Goal: Book appointment/travel/reservation

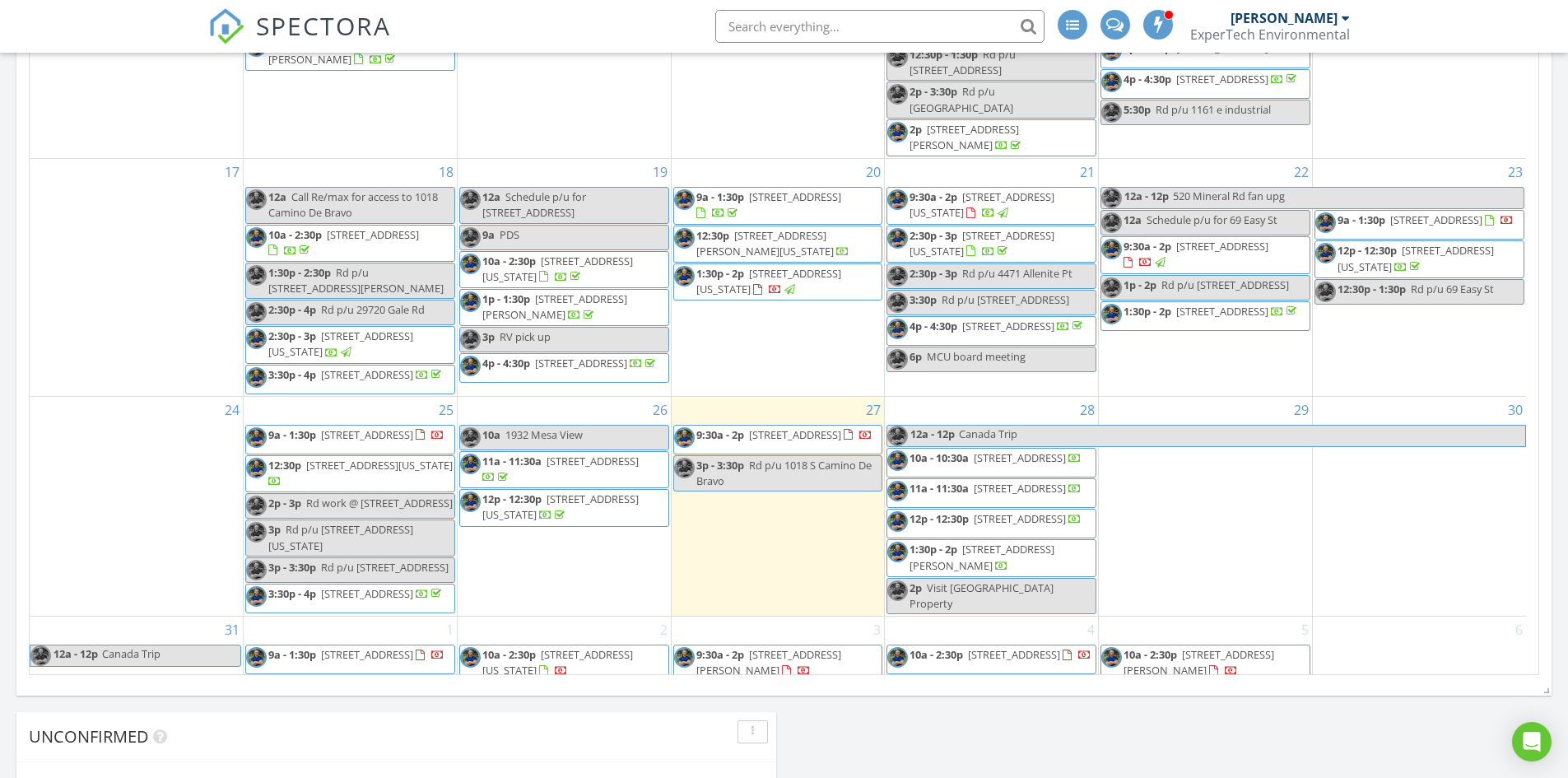
scroll to position [824, 0]
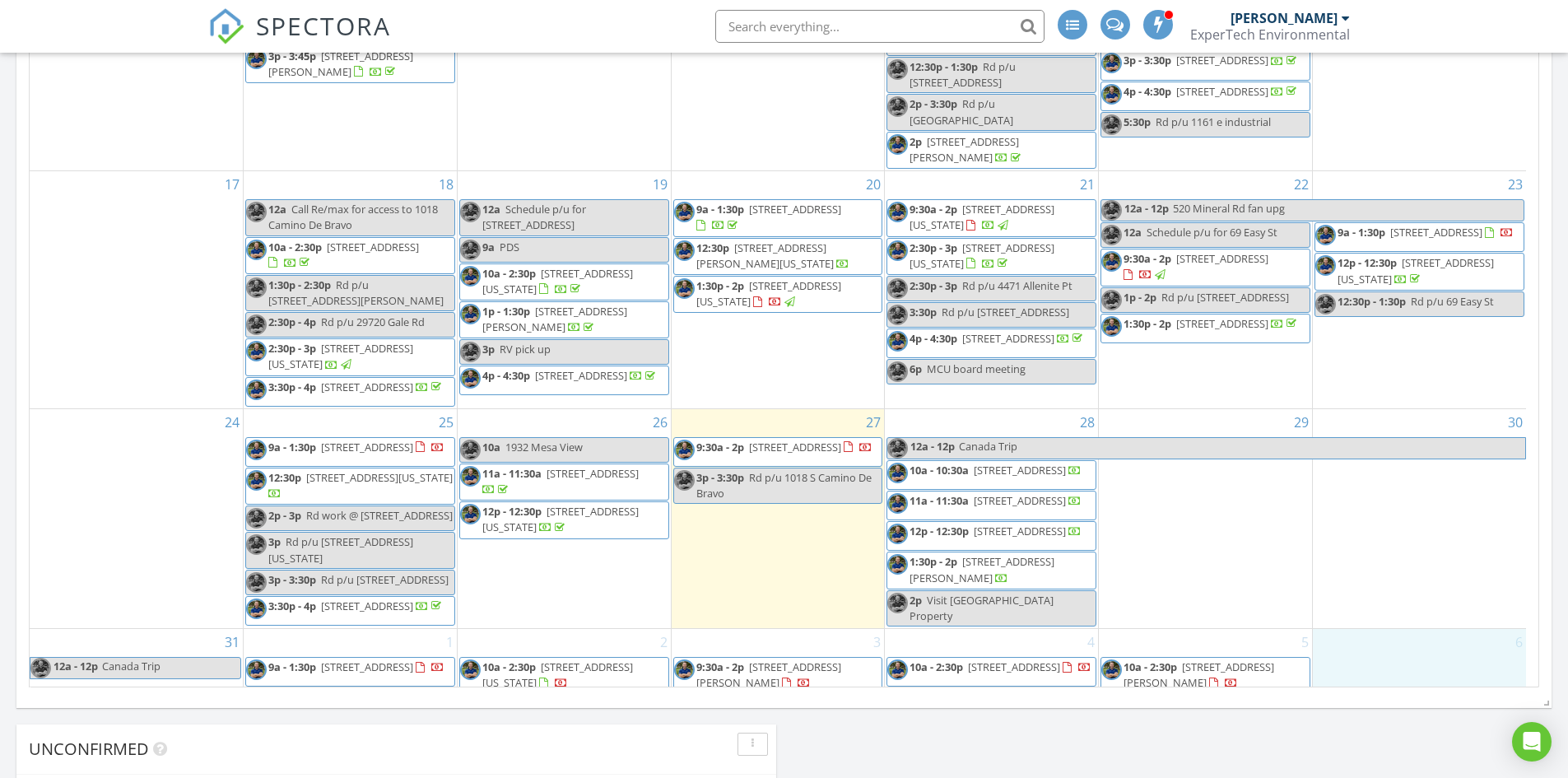
click at [1414, 657] on div "6" at bounding box center [1419, 662] width 213 height 67
click at [1403, 641] on link "Cancel" at bounding box center [1416, 636] width 85 height 26
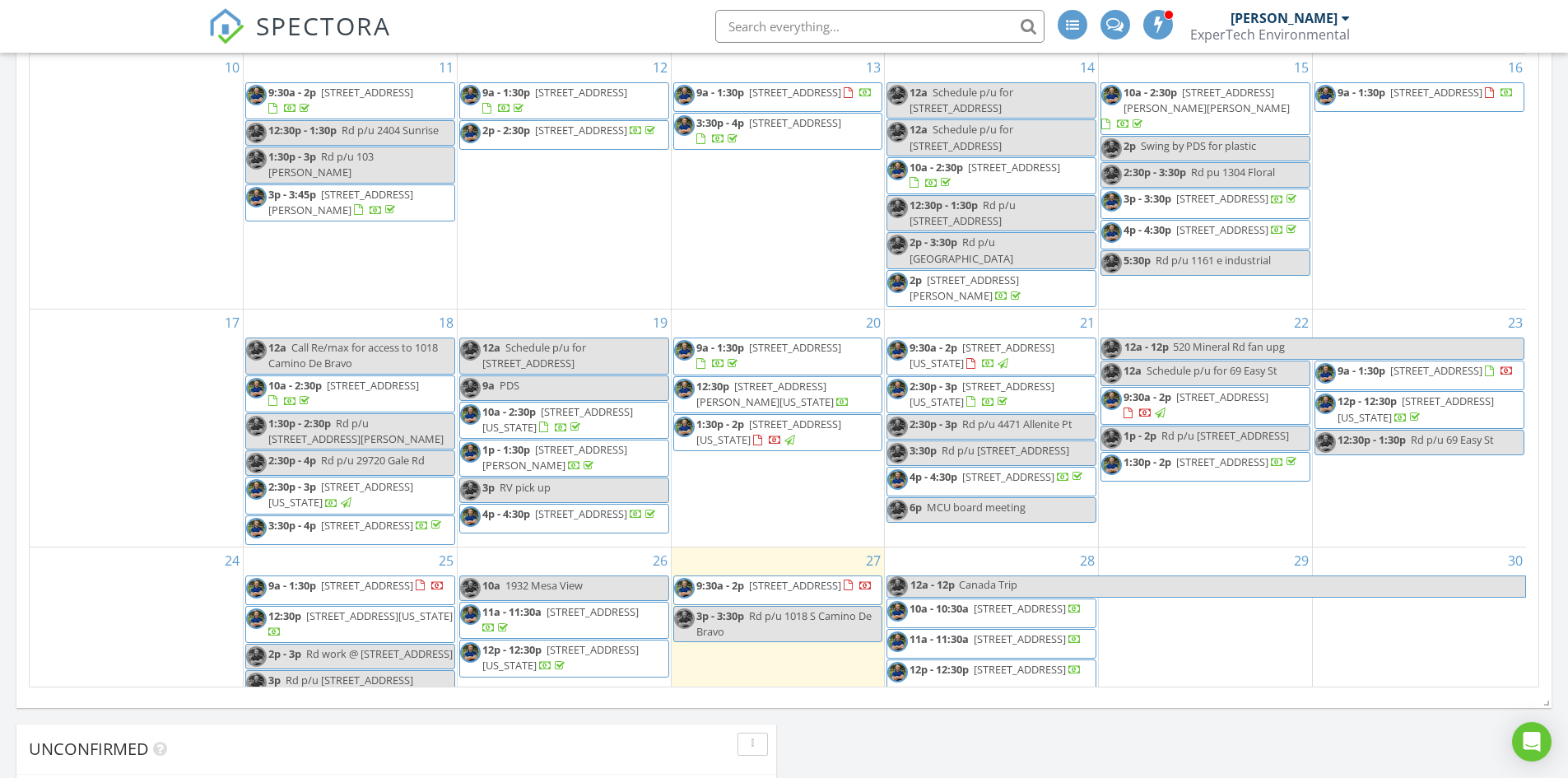
scroll to position [614, 0]
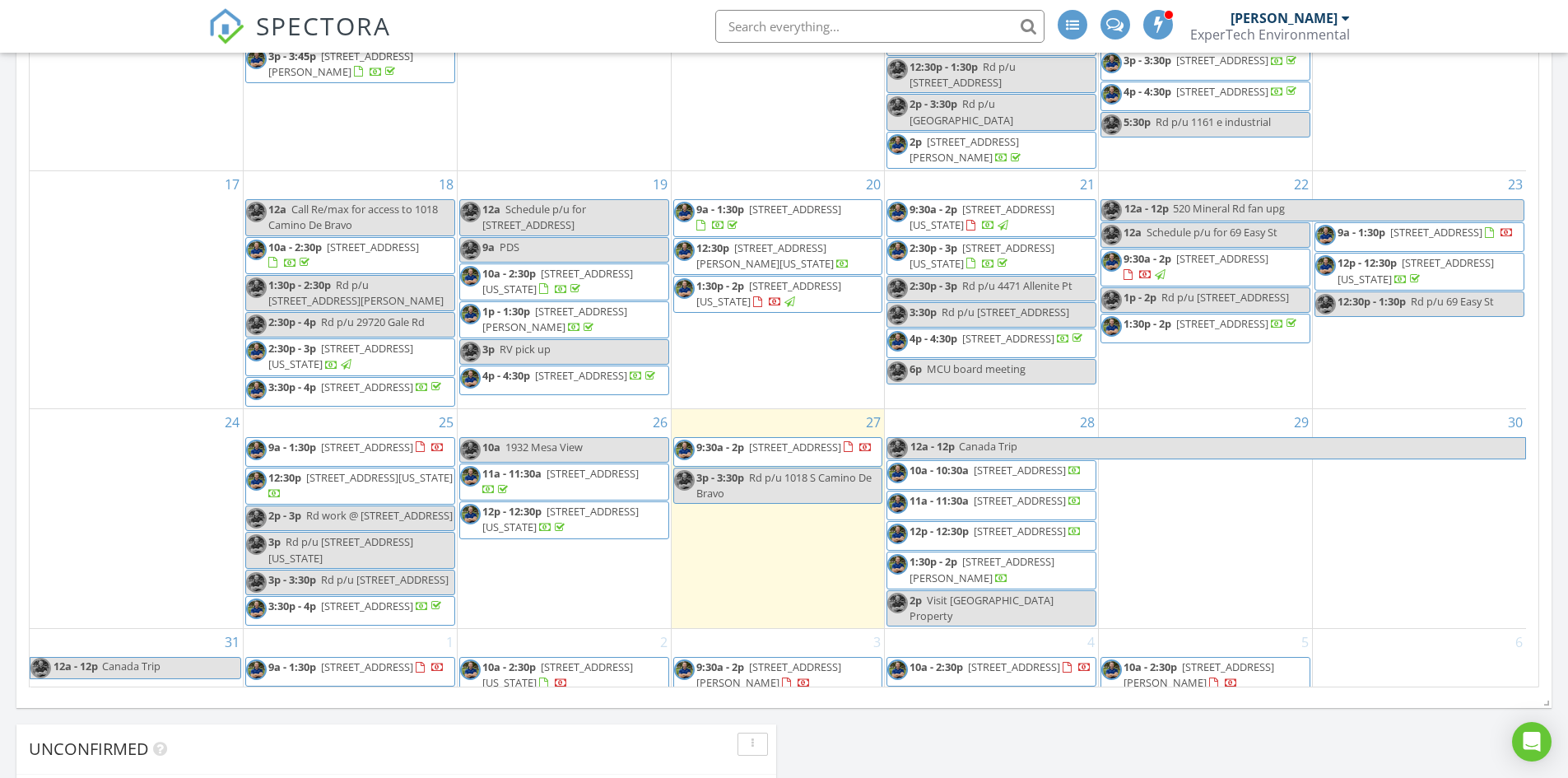
click at [1400, 655] on div "6" at bounding box center [1419, 662] width 213 height 67
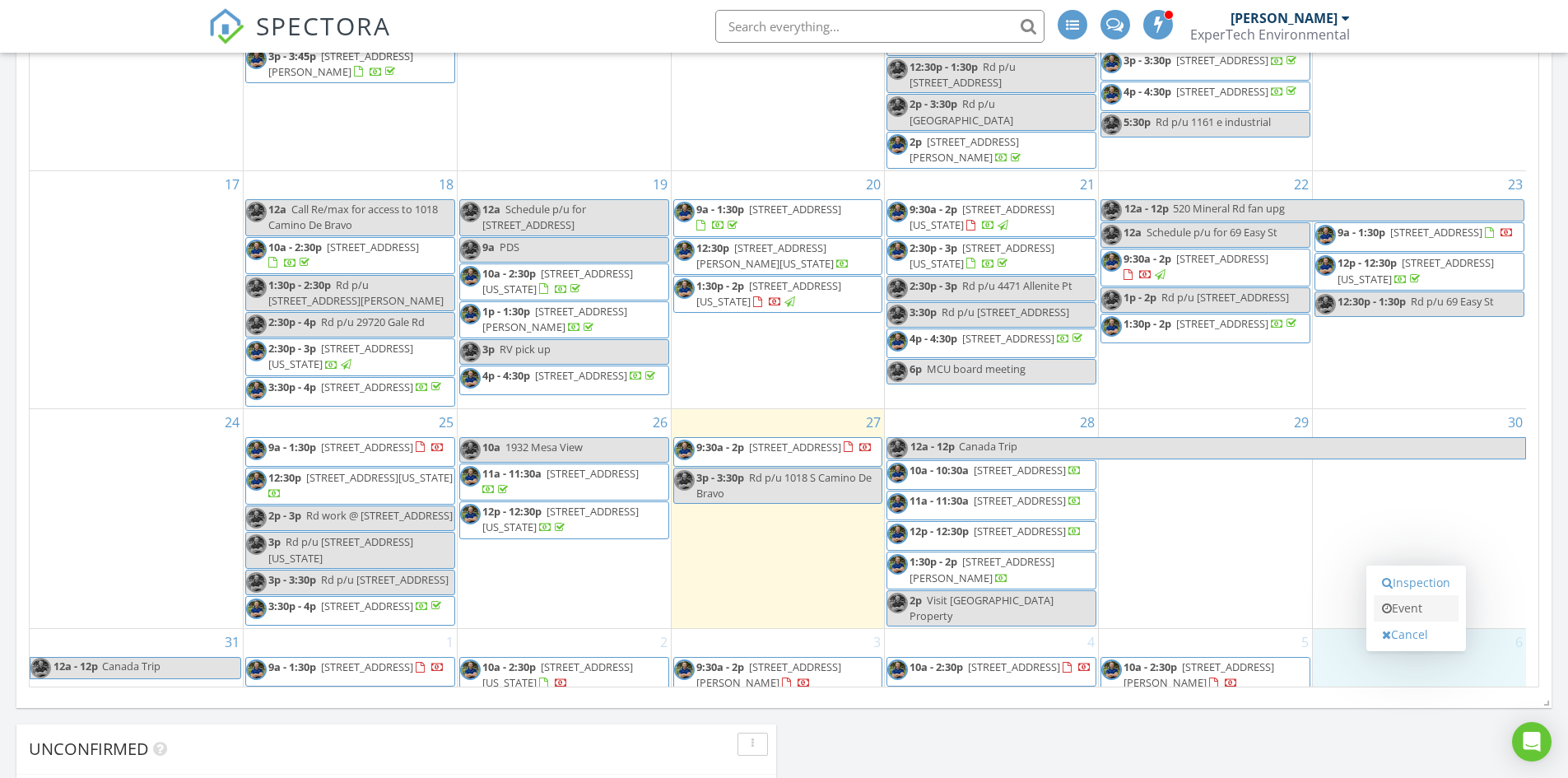
click at [1412, 608] on link "Event" at bounding box center [1416, 608] width 85 height 26
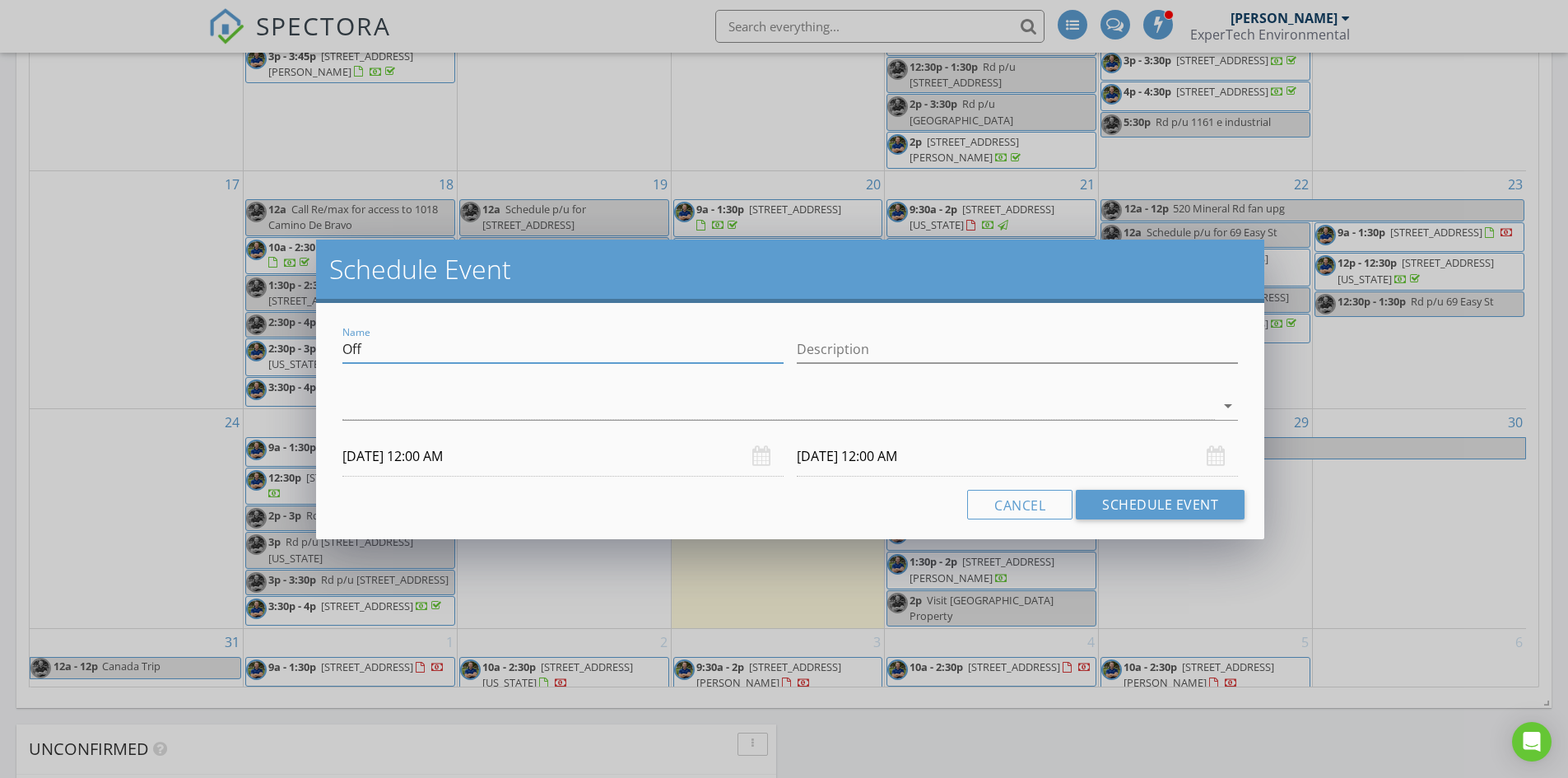
drag, startPoint x: 425, startPoint y: 360, endPoint x: 212, endPoint y: 358, distance: 213.0
click at [253, 354] on div "Schedule Event Name Off Description arrow_drop_down 09/06/2025 12:00 AM 09/07/2…" at bounding box center [784, 389] width 1568 height 778
type input "3"
type input "Work @ 31 Grandote"
click at [843, 354] on input "Description" at bounding box center [1018, 350] width 442 height 27
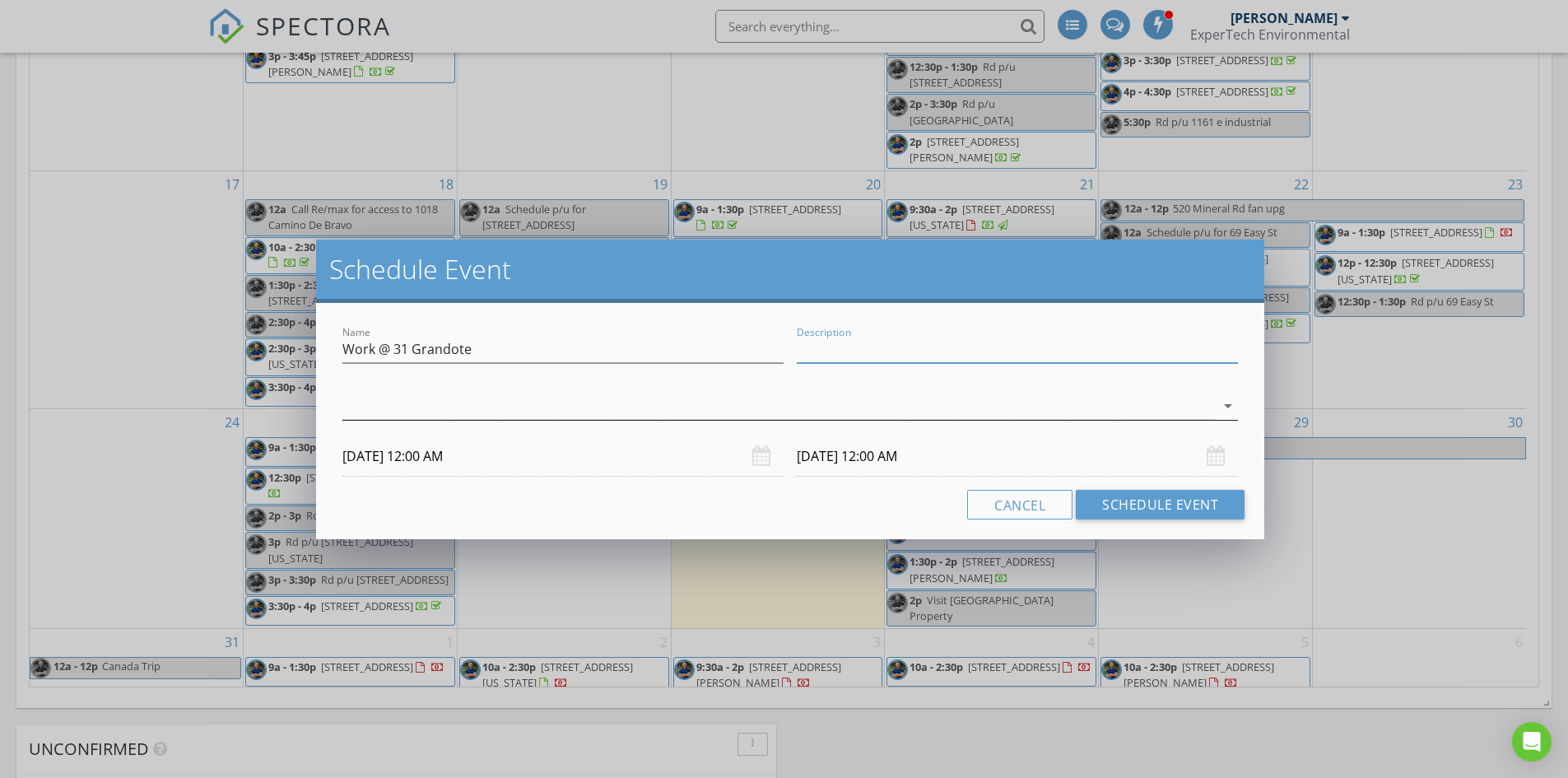
click at [778, 400] on div at bounding box center [779, 406] width 873 height 27
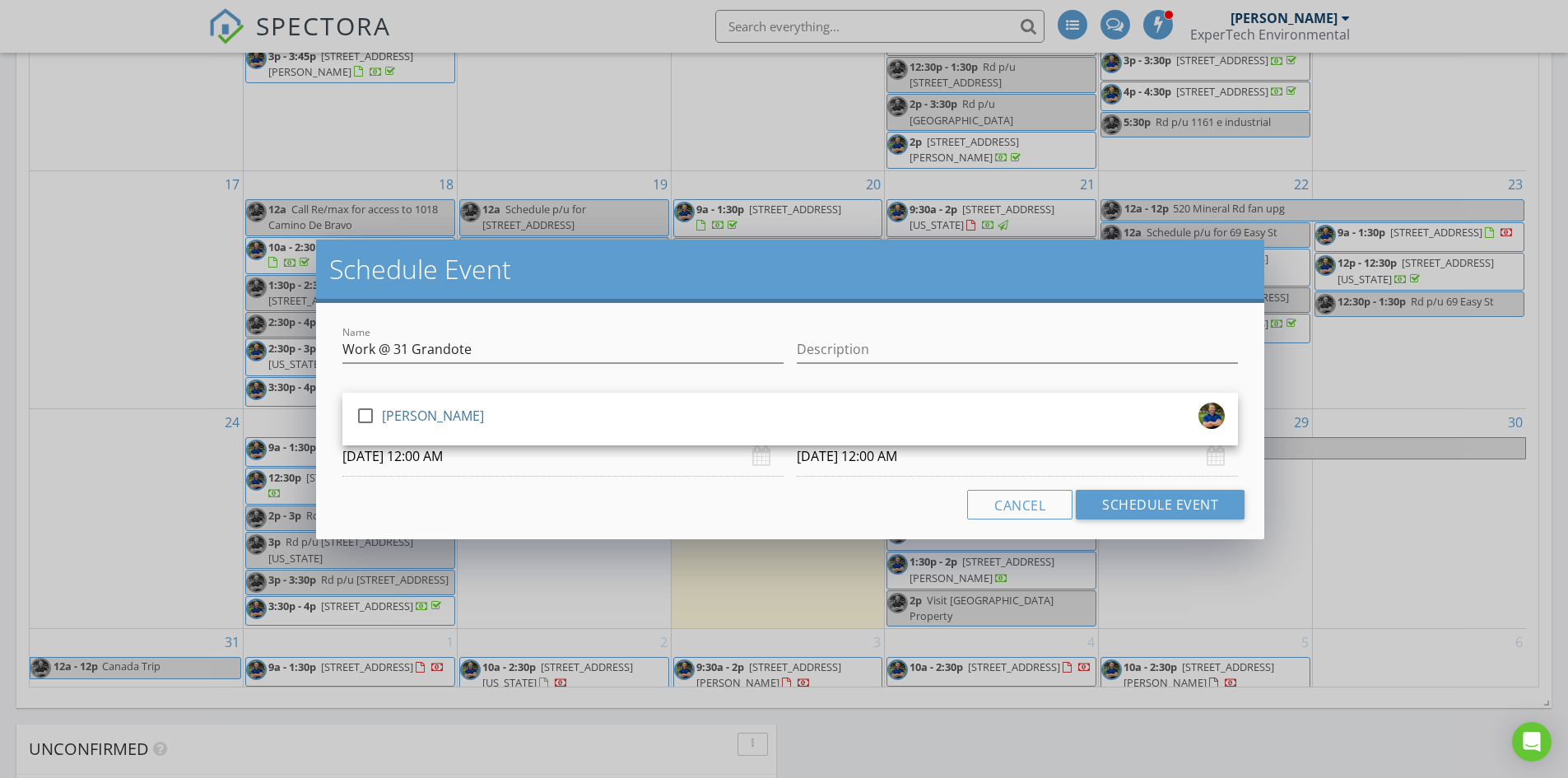
click at [778, 400] on link "check_box_outline_blank David Wright" at bounding box center [789, 419] width 896 height 40
click at [613, 470] on input "09/06/2025 12:00 AM" at bounding box center [563, 457] width 442 height 40
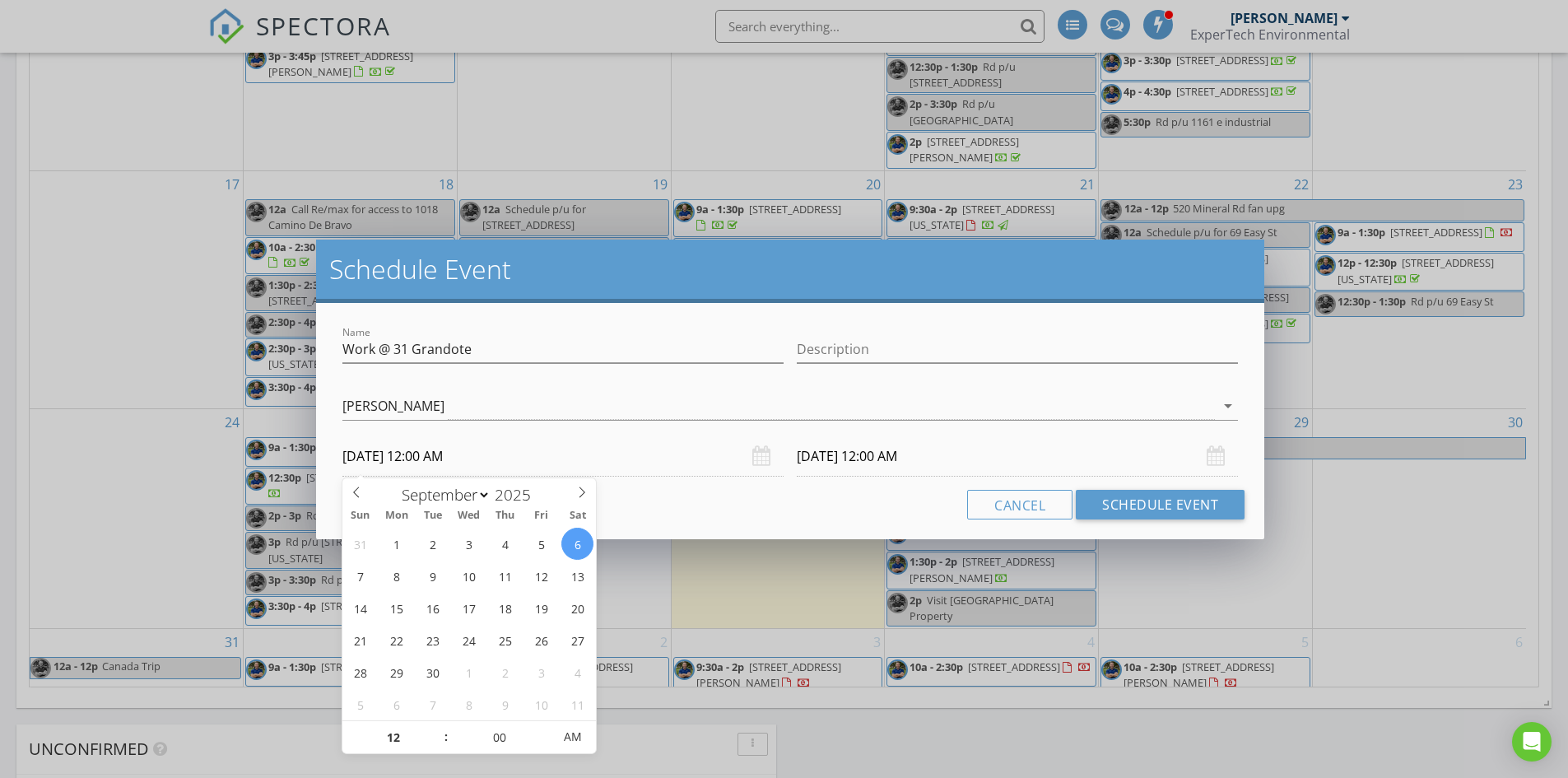
click at [665, 491] on div "Cancel Schedule Event" at bounding box center [790, 504] width 909 height 30
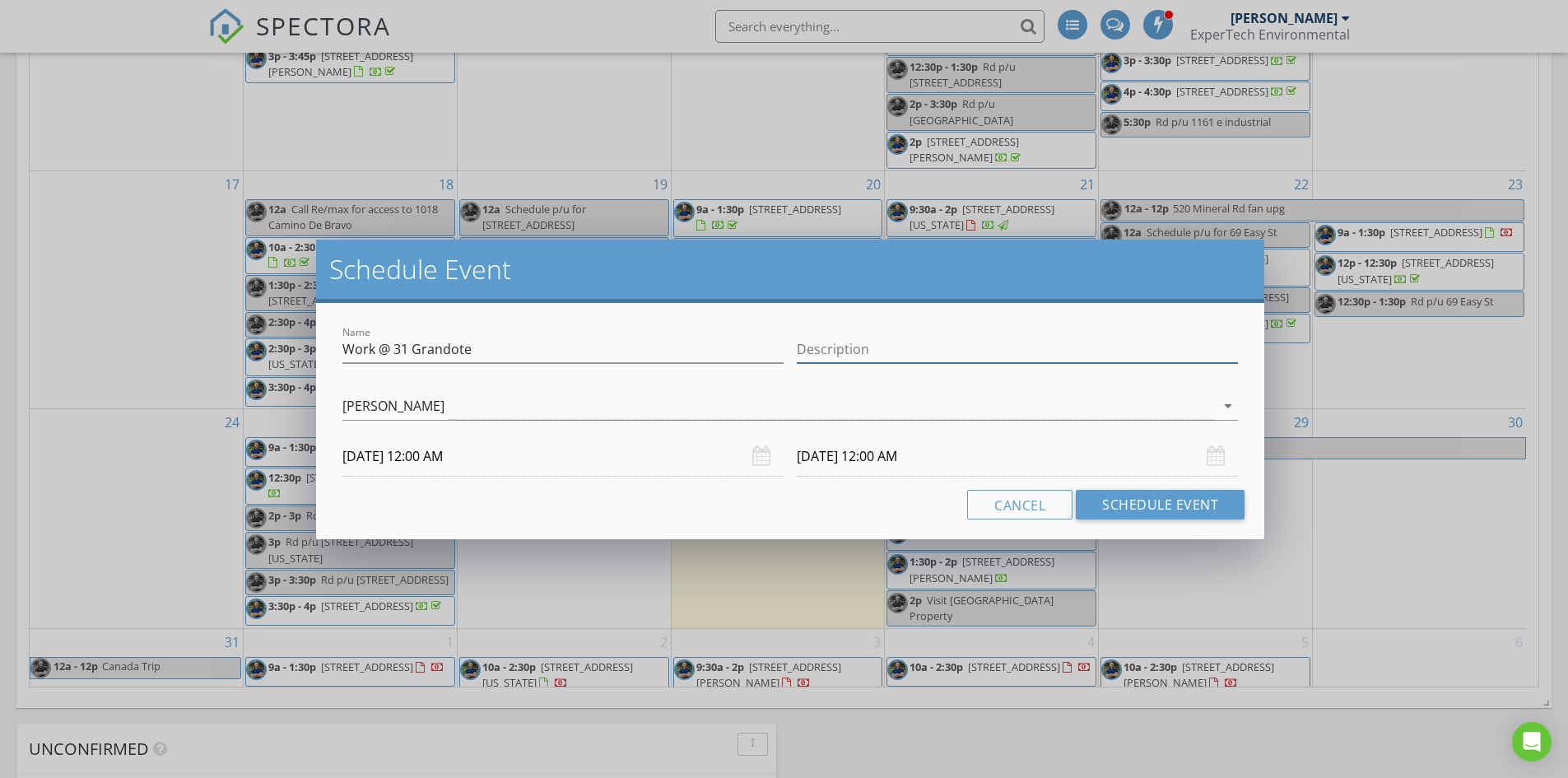
click at [825, 351] on input "Description" at bounding box center [1018, 350] width 442 height 27
click at [562, 507] on div "Cancel Schedule Event" at bounding box center [790, 504] width 909 height 30
click at [524, 454] on input "09/06/2025 12:00 AM" at bounding box center [563, 457] width 442 height 40
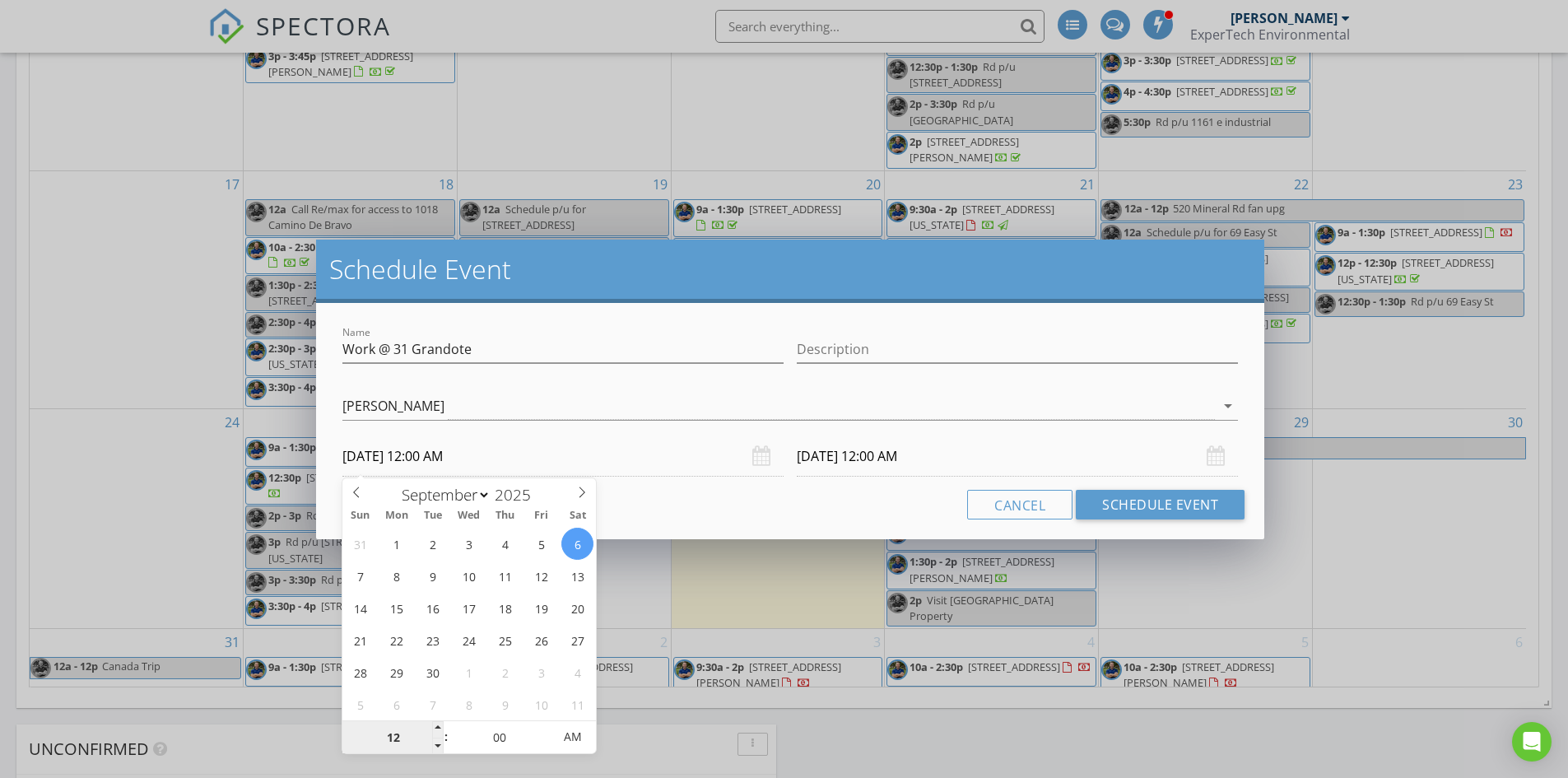
click at [399, 732] on input "12" at bounding box center [393, 738] width 101 height 33
type input "10"
type input "09/06/2025 10:00 AM"
type input "0"
type input "09/07/2025 10:00 AM"
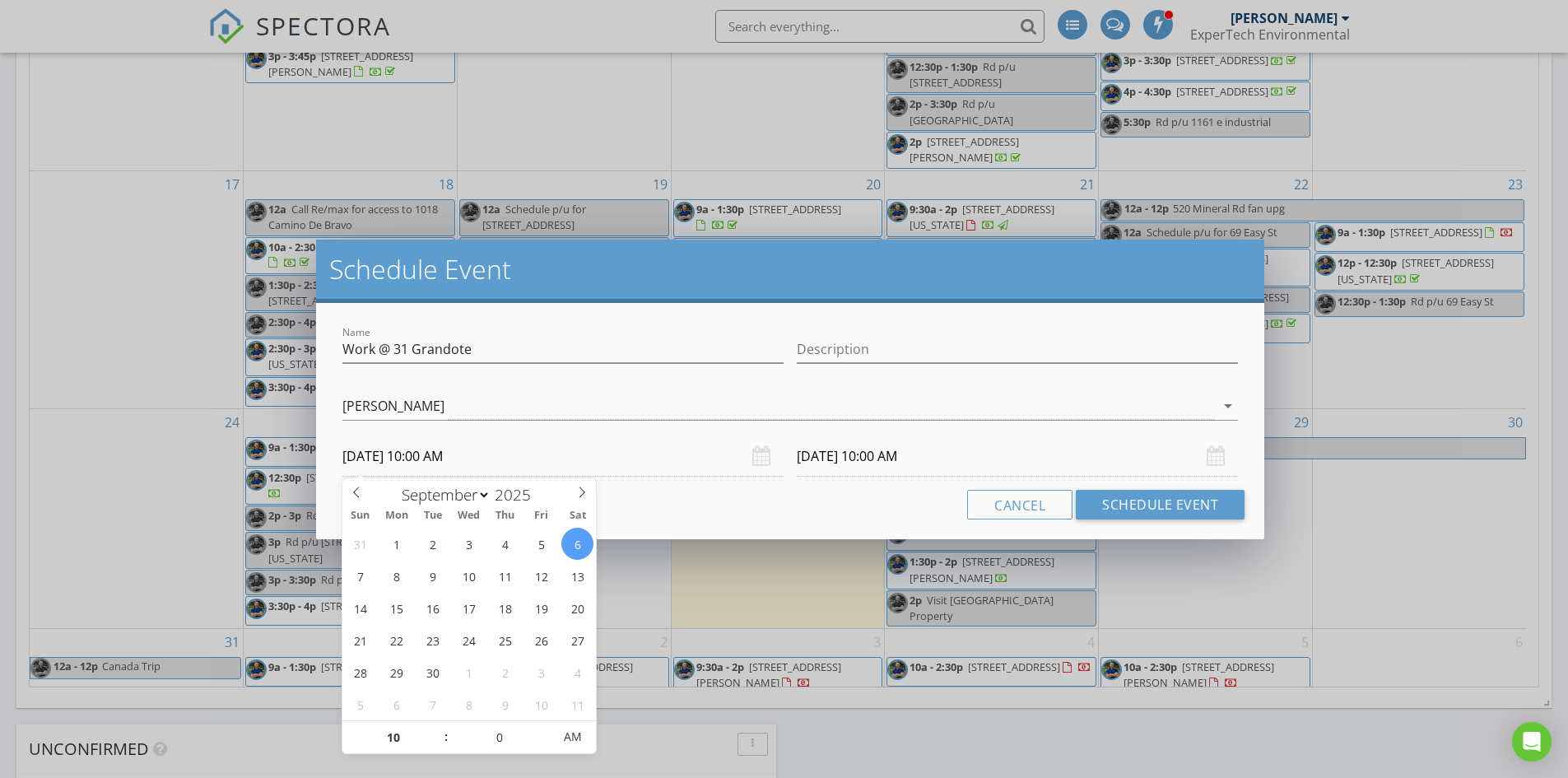
type input "00"
click at [726, 509] on div "Cancel Schedule Event" at bounding box center [790, 504] width 909 height 30
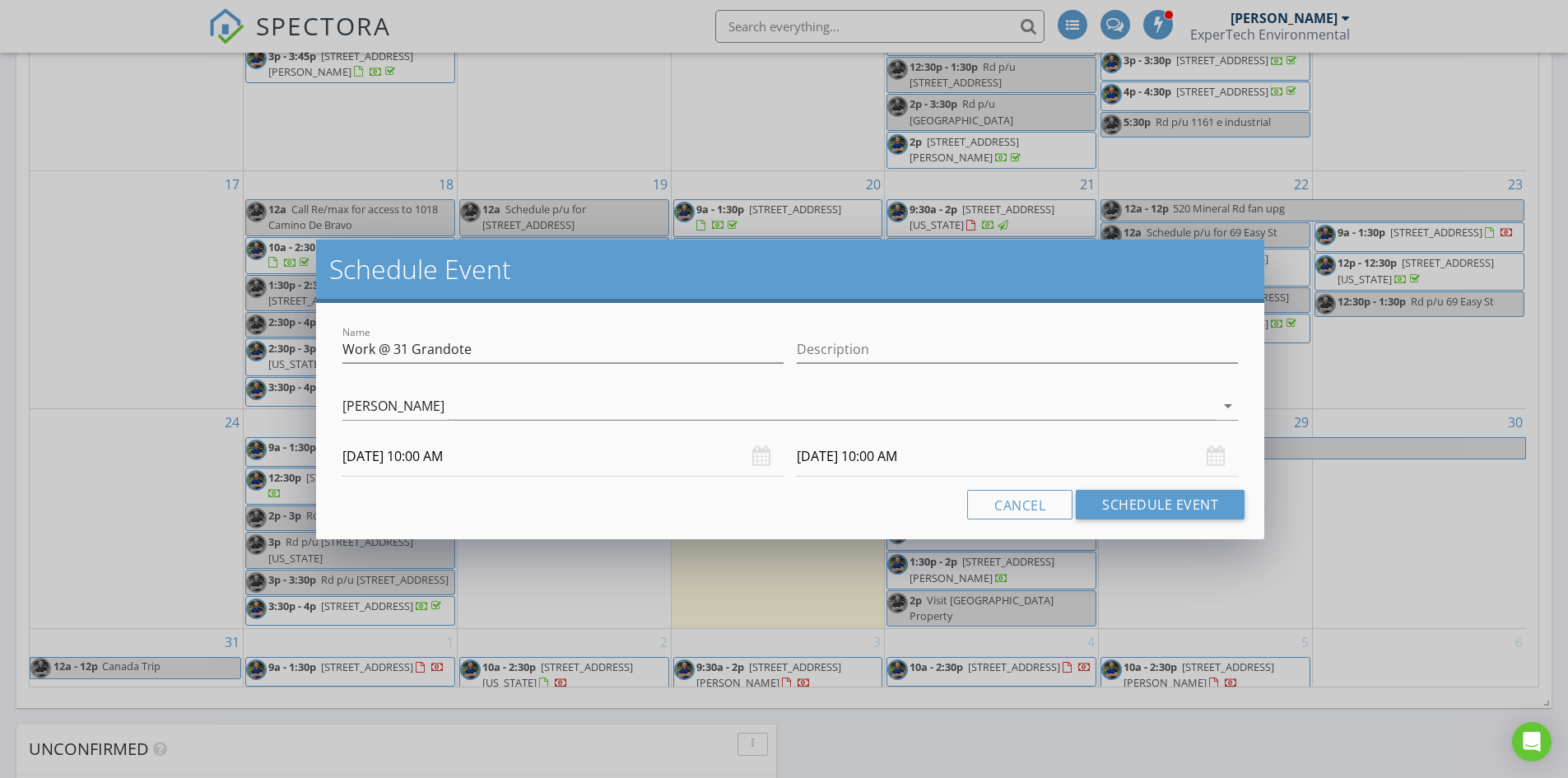
click at [859, 462] on input "09/07/2025 10:00 AM" at bounding box center [1018, 457] width 442 height 40
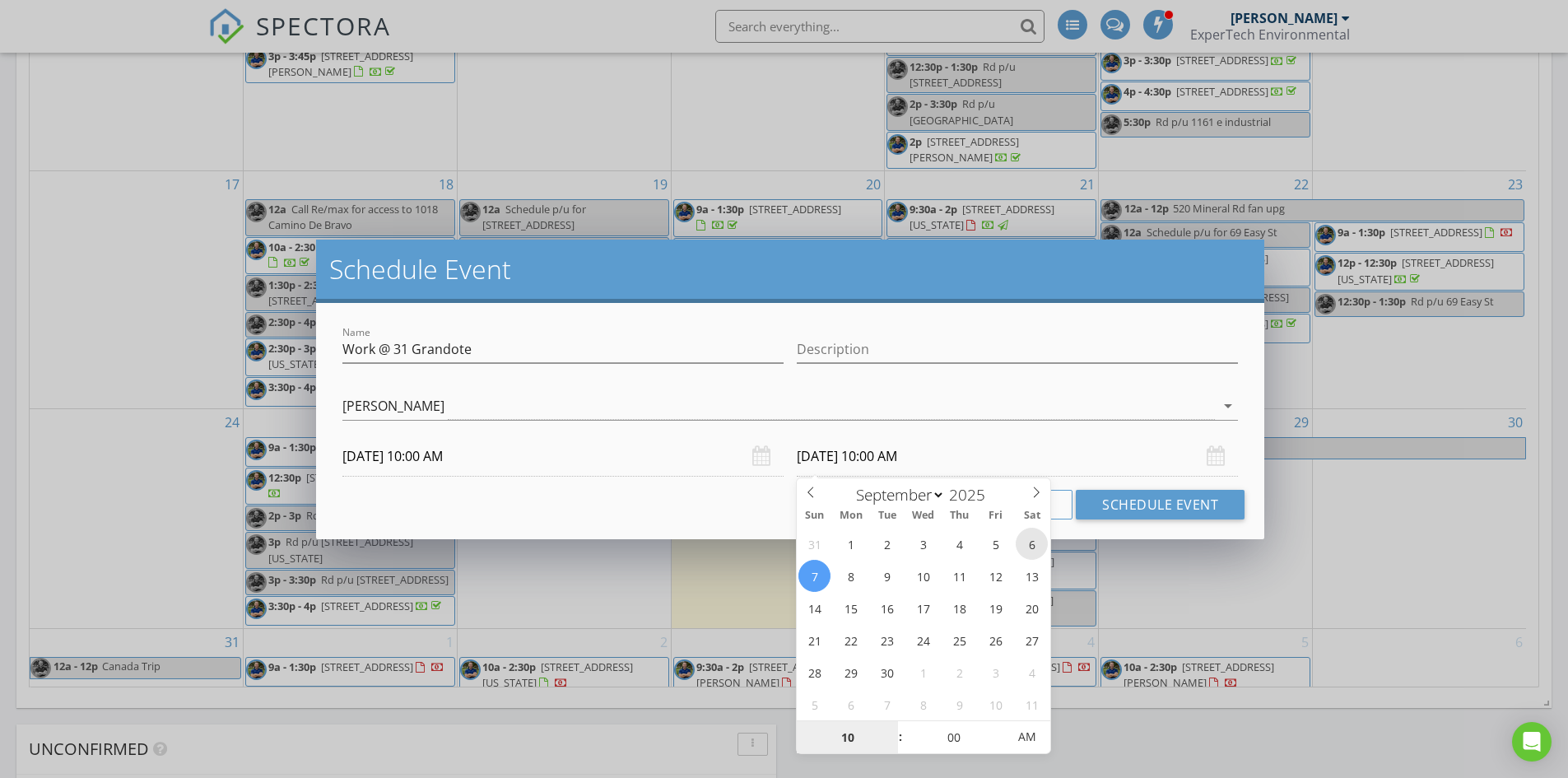
type input "09/06/2025 10:00 AM"
click at [725, 497] on div "Cancel Schedule Event" at bounding box center [790, 504] width 909 height 30
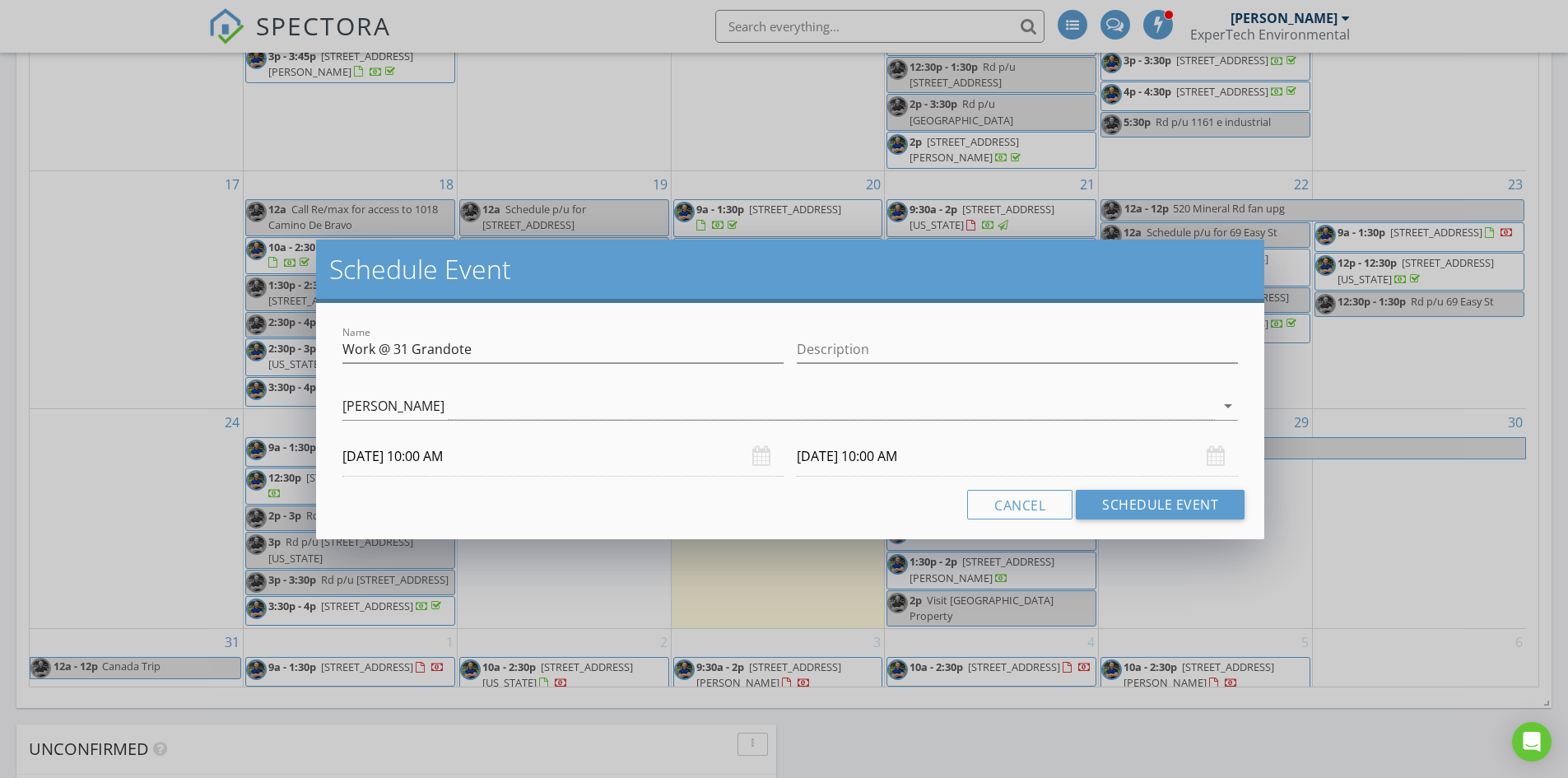
click at [851, 334] on div "Description" at bounding box center [1018, 353] width 442 height 54
click at [851, 342] on input "Description" at bounding box center [1018, 350] width 442 height 27
type input "P"
type input "Just pencilling her in for now, she's not sure if it's a sump pump or an ejecto…"
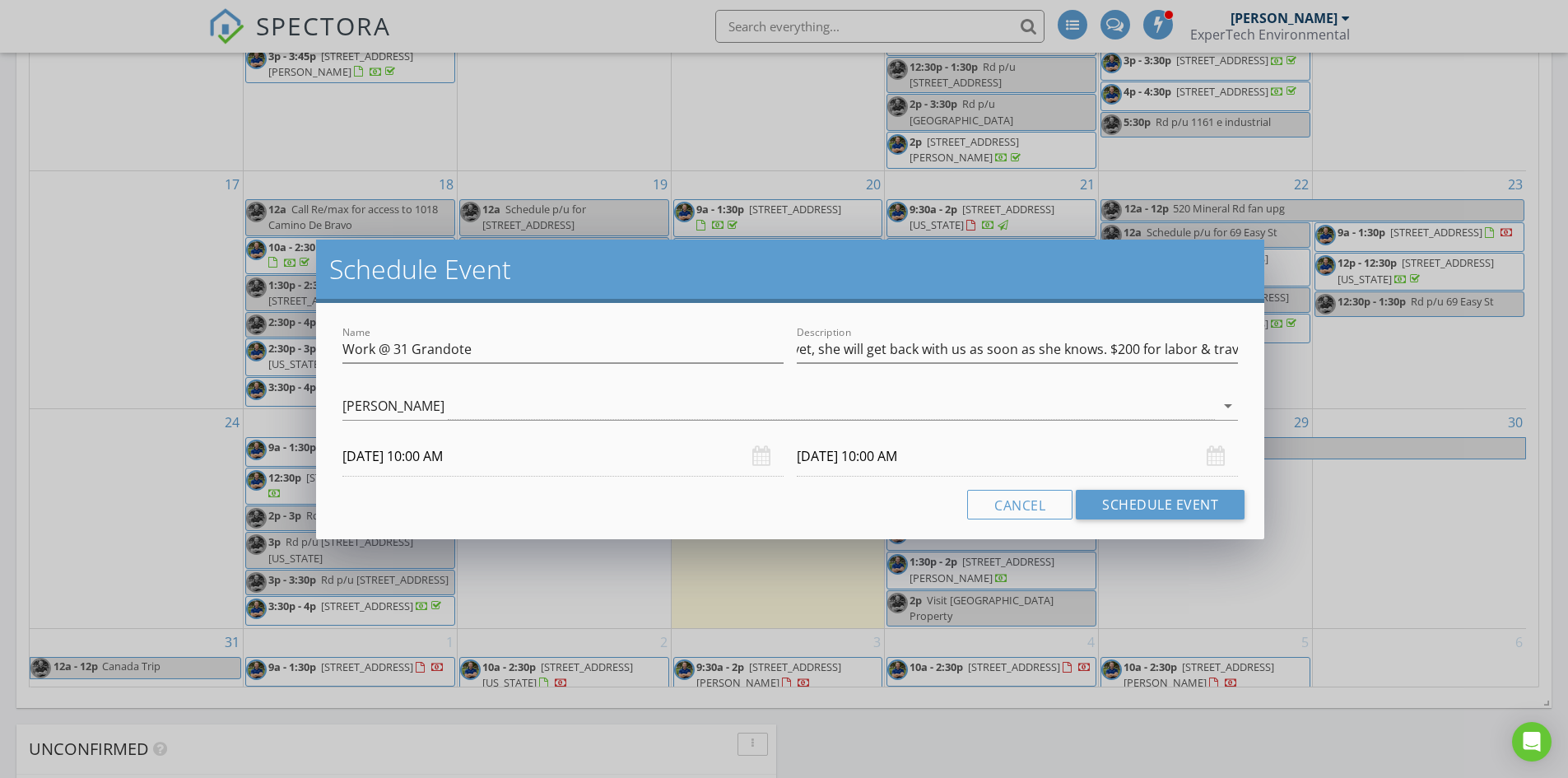
scroll to position [0, 0]
click at [807, 518] on div "Cancel Schedule Event" at bounding box center [790, 504] width 909 height 30
click at [1203, 505] on button "Schedule Event" at bounding box center [1160, 504] width 169 height 30
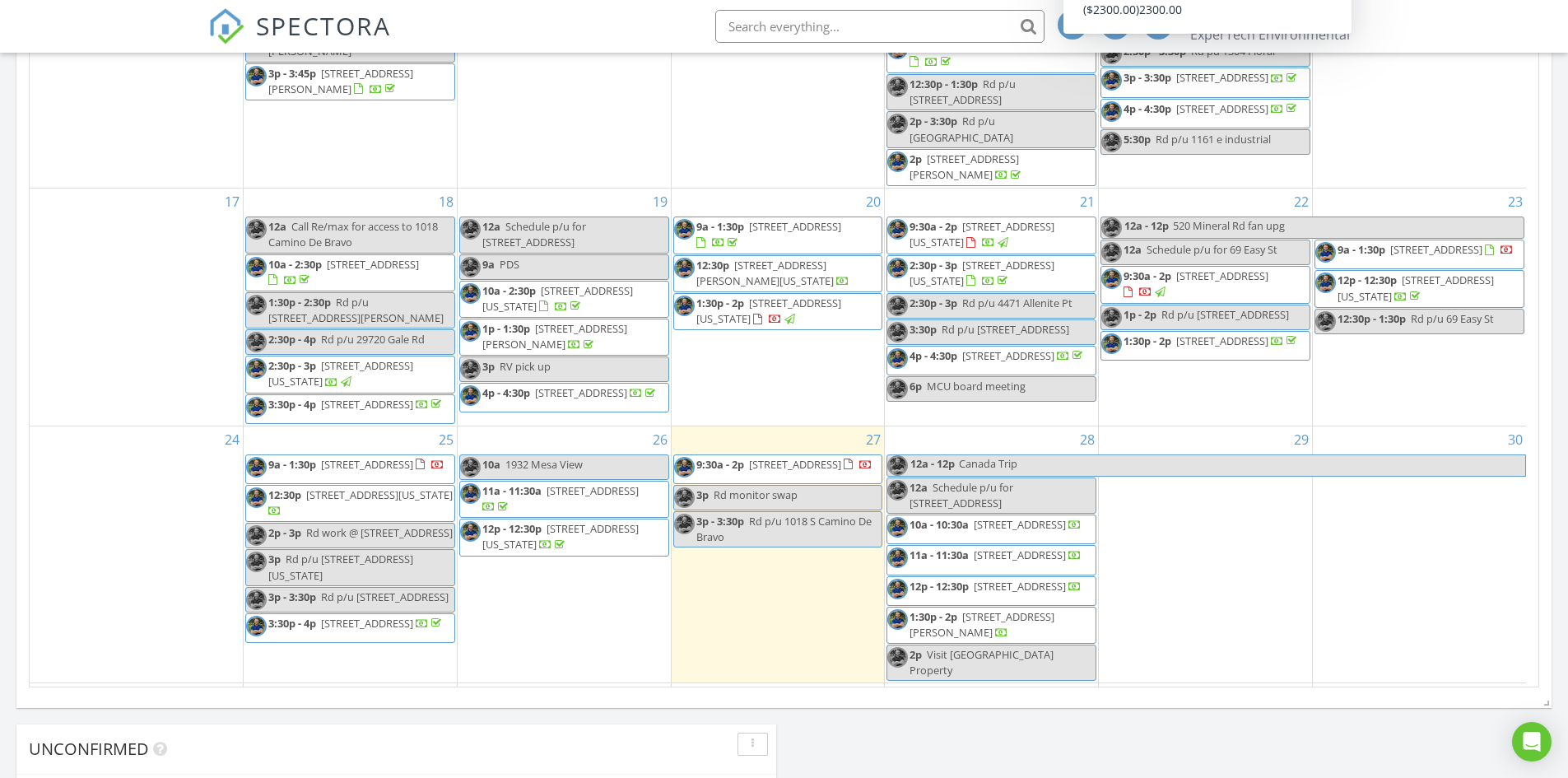
scroll to position [638, 0]
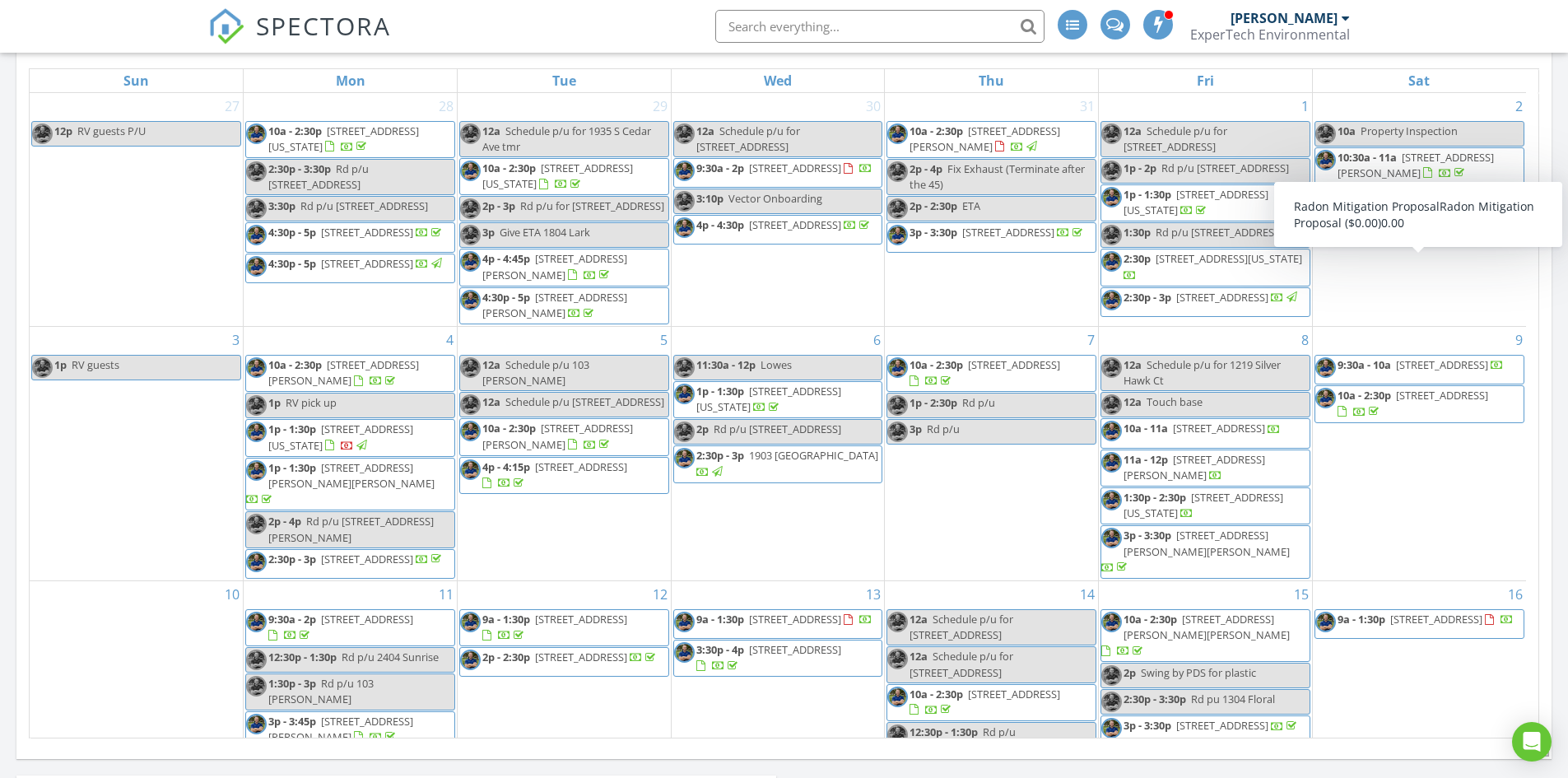
scroll to position [1524, 1593]
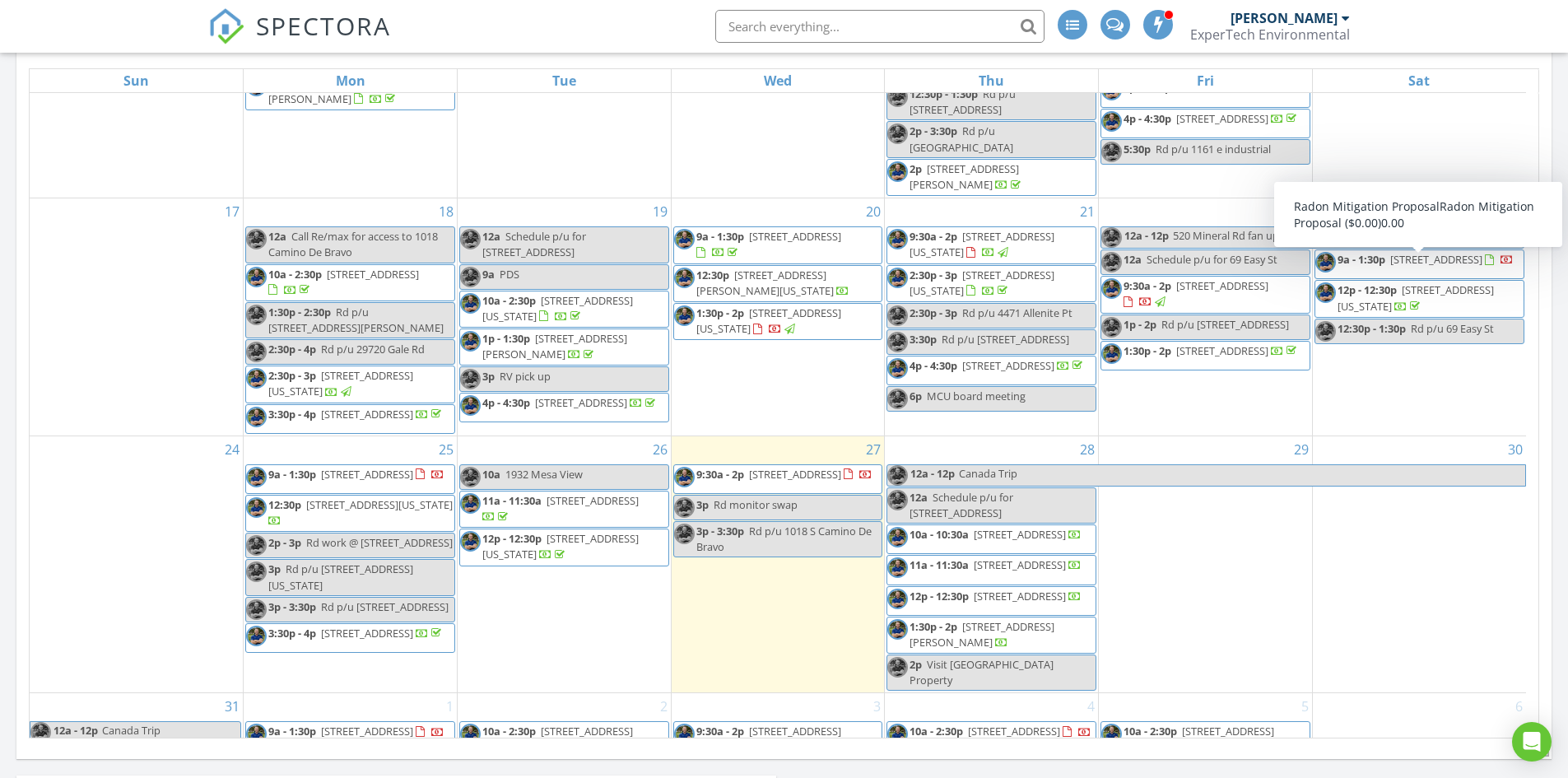
click at [743, 24] on input "text" at bounding box center [880, 26] width 329 height 33
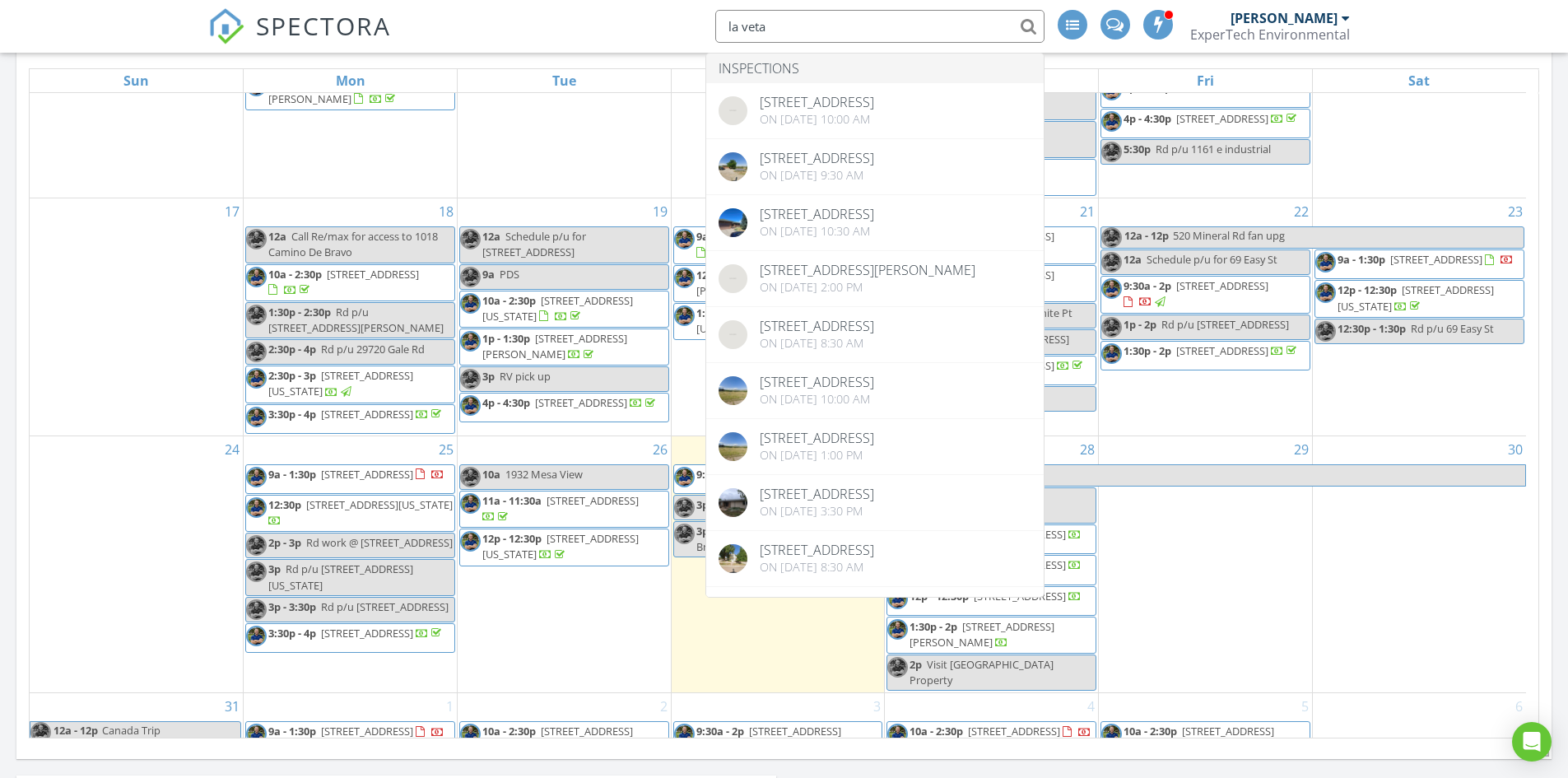
type input "la veta"
